Goal: Information Seeking & Learning: Learn about a topic

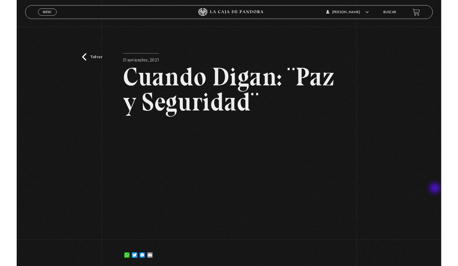
scroll to position [81, 0]
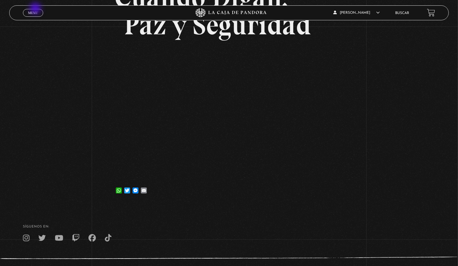
click at [36, 9] on link "Menu Cerrar" at bounding box center [33, 13] width 20 height 8
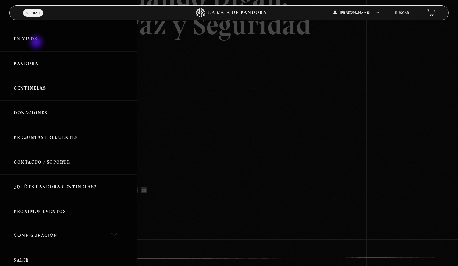
click at [37, 43] on link "En vivos" at bounding box center [68, 39] width 137 height 25
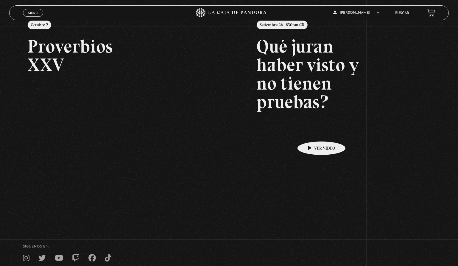
scroll to position [54, 0]
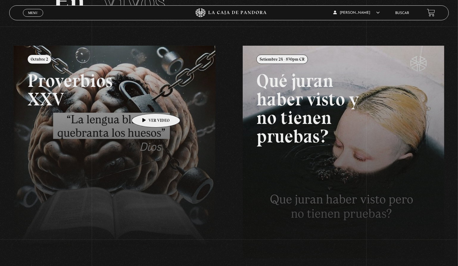
click at [147, 104] on link at bounding box center [243, 179] width 458 height 266
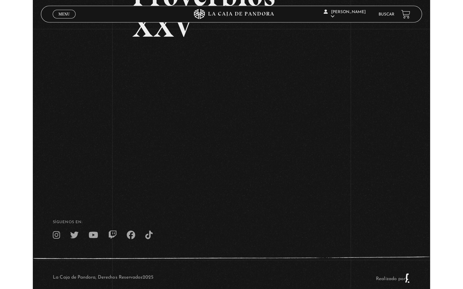
scroll to position [74, 0]
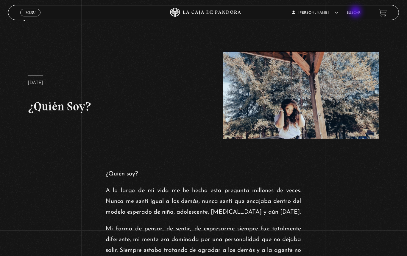
click at [357, 12] on link "Buscar" at bounding box center [354, 13] width 14 height 4
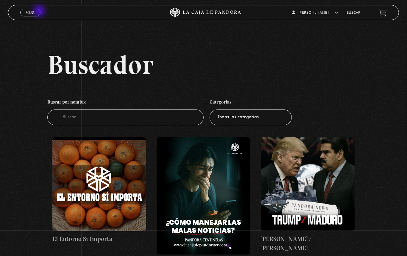
click at [39, 12] on link "Menu Cerrar" at bounding box center [30, 13] width 20 height 8
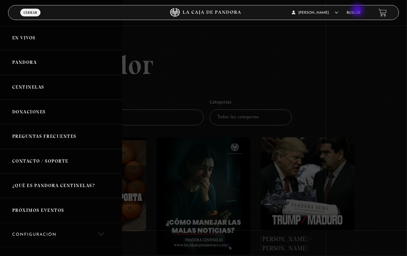
click at [359, 11] on link "Buscar" at bounding box center [354, 13] width 14 height 4
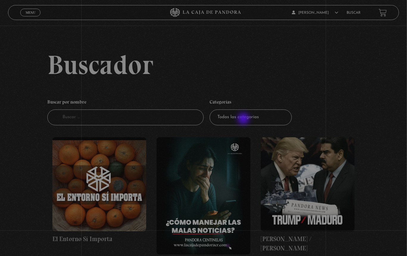
click at [244, 117] on select "Todas las categorías 11:11 Humanitario (1) Amo los Lunes (4) Análisis de series…" at bounding box center [251, 117] width 82 height 16
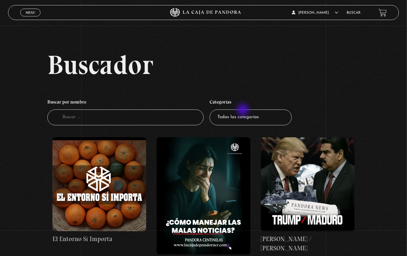
select select "asesinos-seriales"
click at [212, 109] on select "Todas las categorías 11:11 Humanitario (1) Amo los Lunes (4) Análisis de series…" at bounding box center [251, 117] width 82 height 16
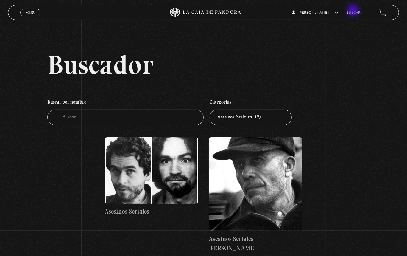
click at [355, 11] on link "Buscar" at bounding box center [354, 13] width 14 height 4
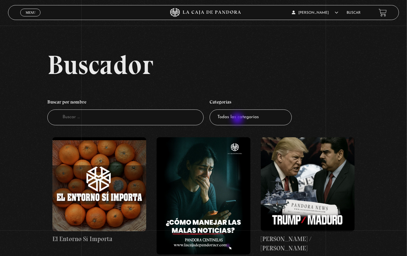
click at [238, 119] on select "Todas las categorías 11:11 Humanitario (1) Amo los [DATE] (4) Análisis de serie…" at bounding box center [251, 117] width 82 height 16
select select "series-y-peliculas"
click at [212, 109] on select "Todas las categorías 11:11 Humanitario (1) Amo los [DATE] (4) Análisis de serie…" at bounding box center [251, 117] width 82 height 16
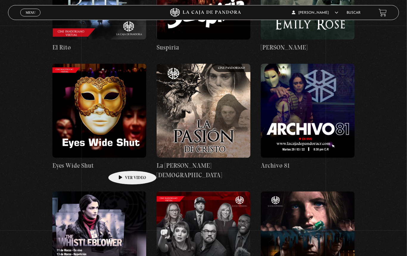
scroll to position [569, 0]
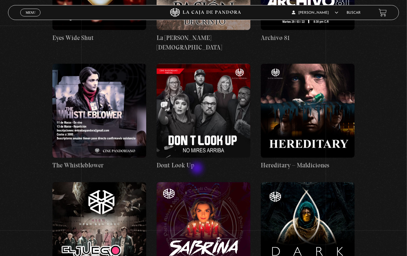
scroll to position [704, 0]
